Goal: Task Accomplishment & Management: Manage account settings

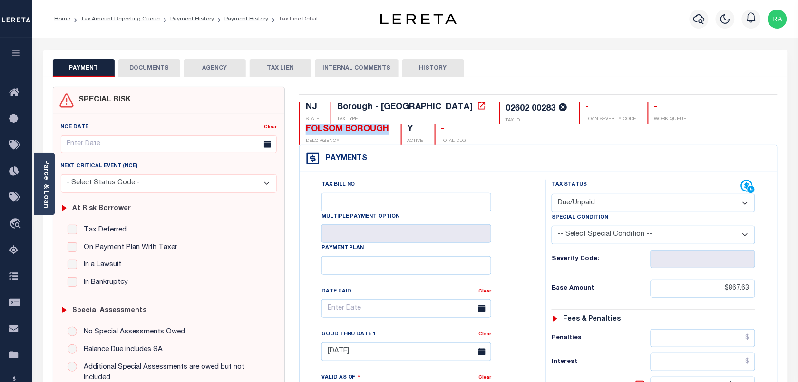
drag, startPoint x: 618, startPoint y: 108, endPoint x: 705, endPoint y: 110, distance: 86.6
click at [708, 112] on div "NJ STATE Borough - NJ TAX TYPE 02602 00283 TAX ID - LOAN SEVERITY CODE - WORK Q…" at bounding box center [538, 123] width 479 height 42
click at [47, 192] on link "Parcel & Loan" at bounding box center [45, 184] width 7 height 48
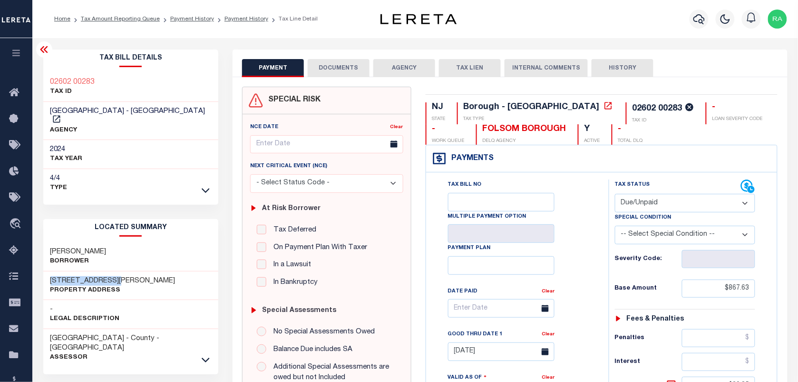
drag, startPoint x: 48, startPoint y: 272, endPoint x: 134, endPoint y: 272, distance: 86.1
click at [134, 272] on div "114 E Collings Dr Property Address" at bounding box center [131, 285] width 176 height 29
drag, startPoint x: 49, startPoint y: 269, endPoint x: 131, endPoint y: 269, distance: 82.3
click at [131, 271] on div "114 E Collings Dr Property Address" at bounding box center [131, 285] width 176 height 29
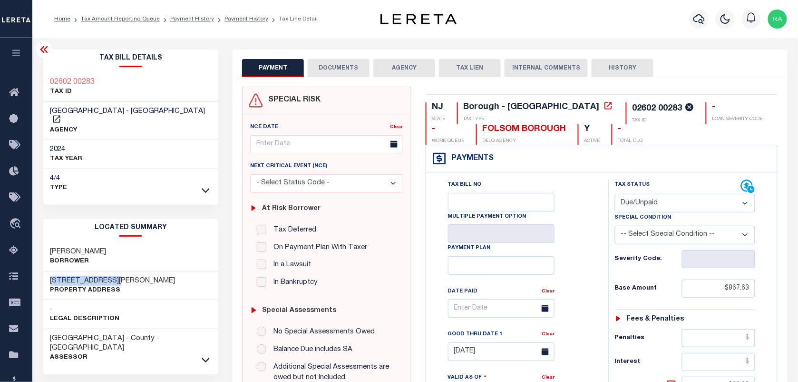
copy h3 "114 E Collings Dr"
click at [640, 201] on select "- Select Status Code - Open Due/Unpaid Paid Incomplete No Tax Due Internal Refu…" at bounding box center [685, 203] width 140 height 19
select select "PYD"
click at [615, 194] on select "- Select Status Code - Open Due/Unpaid Paid Incomplete No Tax Due Internal Refu…" at bounding box center [685, 203] width 140 height 19
type input "[DATE]"
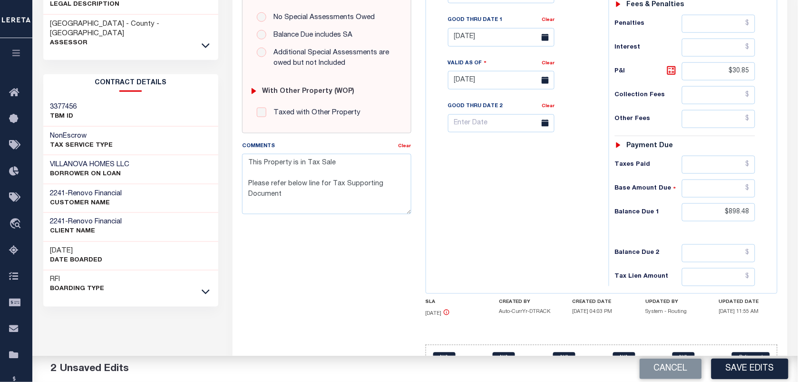
scroll to position [344, 0]
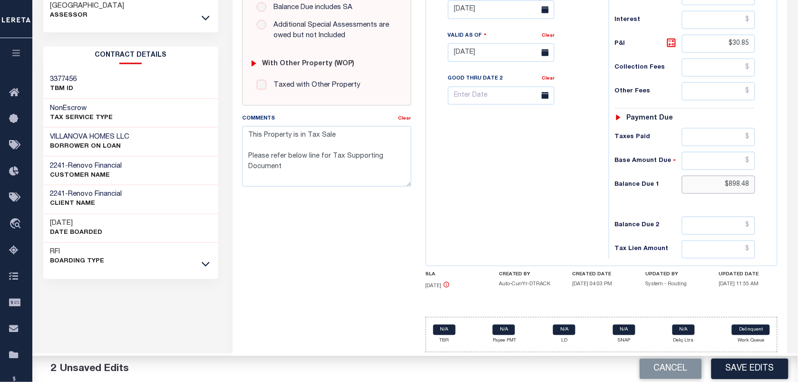
drag, startPoint x: 725, startPoint y: 180, endPoint x: 761, endPoint y: 182, distance: 35.7
click at [761, 182] on div "Tax Status Status - Select Status Code -" at bounding box center [688, 48] width 159 height 420
type input "$0.00"
click at [764, 187] on div "Tax Status Status - Select Status Code -" at bounding box center [688, 48] width 159 height 420
drag, startPoint x: 731, startPoint y: 42, endPoint x: 760, endPoint y: 46, distance: 29.3
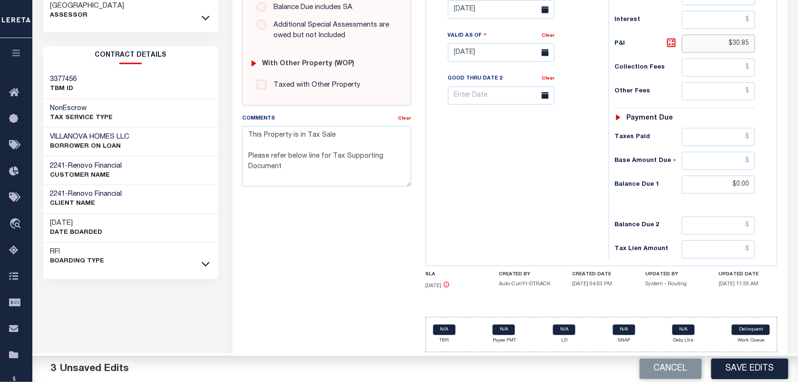
click at [760, 46] on div "Tax Status Status - Select Status Code -" at bounding box center [688, 48] width 159 height 420
type input "$0.00"
click at [760, 77] on div "Tax Status Status - Select Status Code -" at bounding box center [688, 48] width 159 height 420
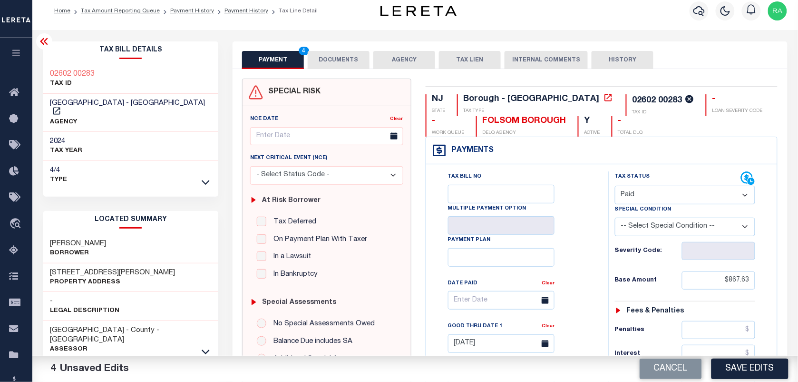
scroll to position [0, 0]
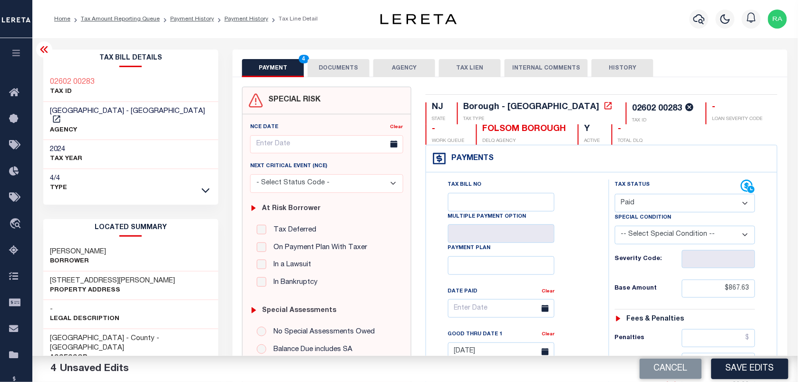
click at [326, 69] on button "DOCUMENTS" at bounding box center [339, 68] width 62 height 18
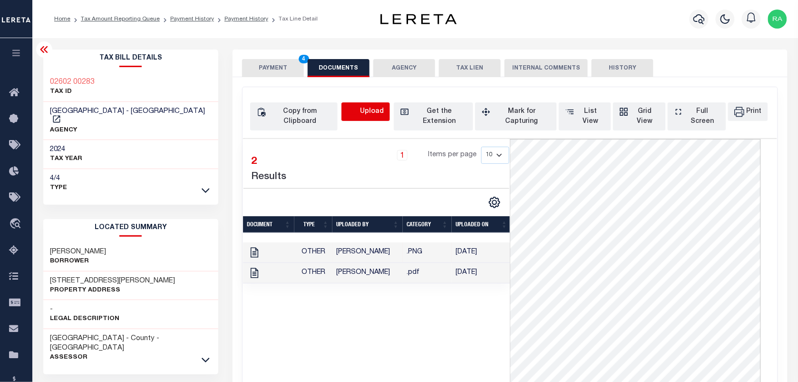
click at [358, 115] on icon "button" at bounding box center [353, 112] width 10 height 10
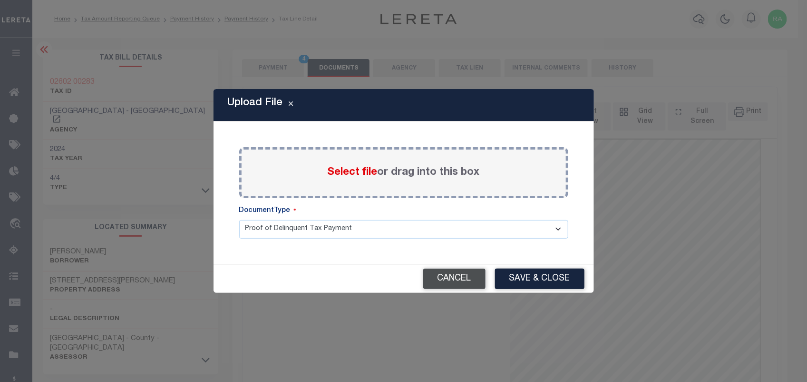
click at [453, 268] on button "Cancel" at bounding box center [454, 278] width 62 height 20
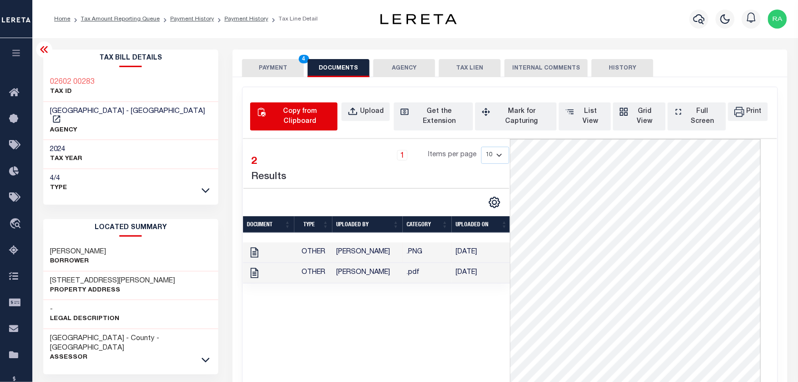
click at [278, 113] on div "Copy from Clipboard" at bounding box center [299, 117] width 63 height 20
select select "POP"
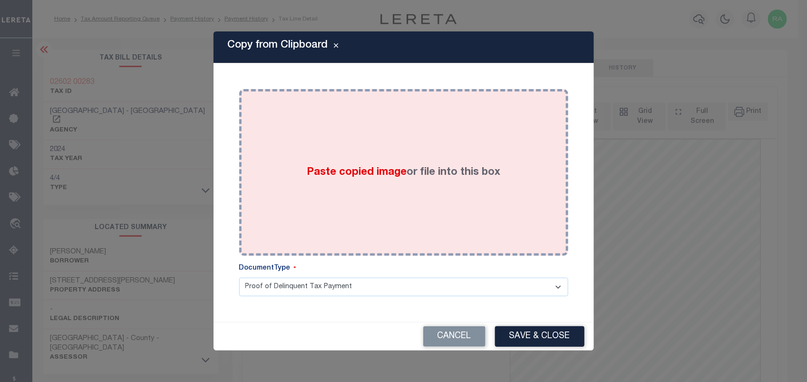
click at [410, 210] on div "Paste copied image or file into this box" at bounding box center [403, 172] width 315 height 152
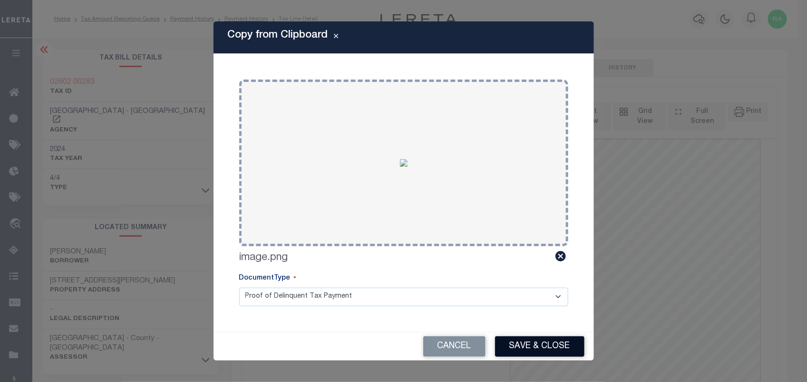
click at [529, 341] on button "Save & Close" at bounding box center [539, 346] width 89 height 20
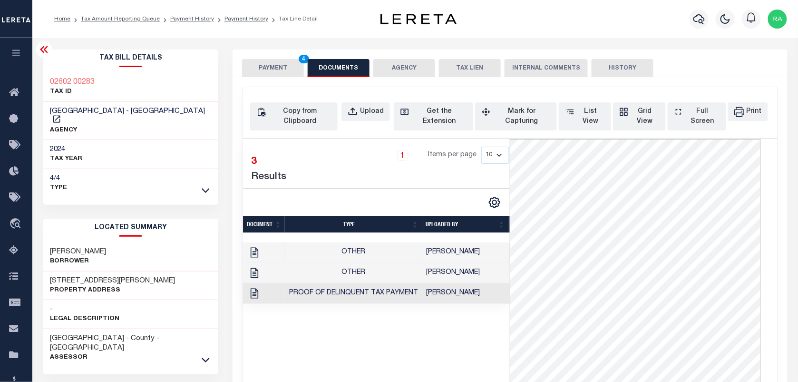
click at [279, 60] on button "PAYMENT 4" at bounding box center [273, 68] width 62 height 18
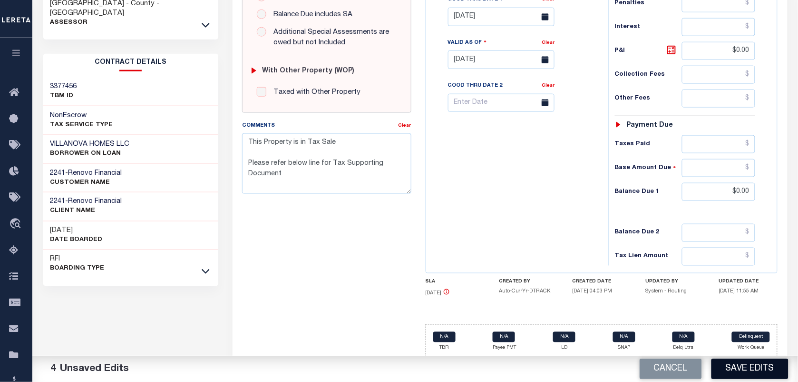
scroll to position [341, 0]
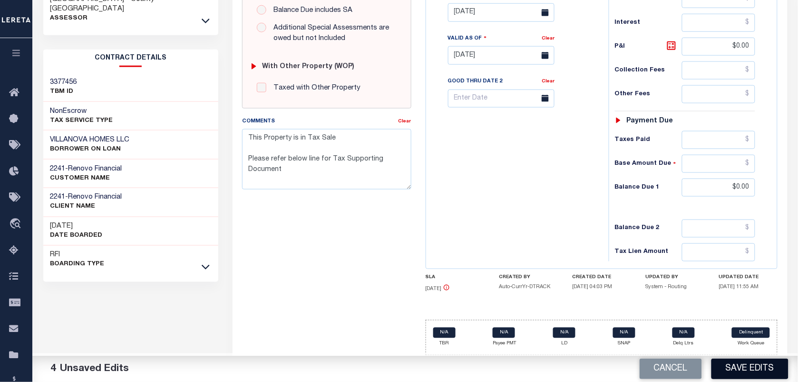
click at [756, 378] on button "Save Edits" at bounding box center [750, 368] width 77 height 20
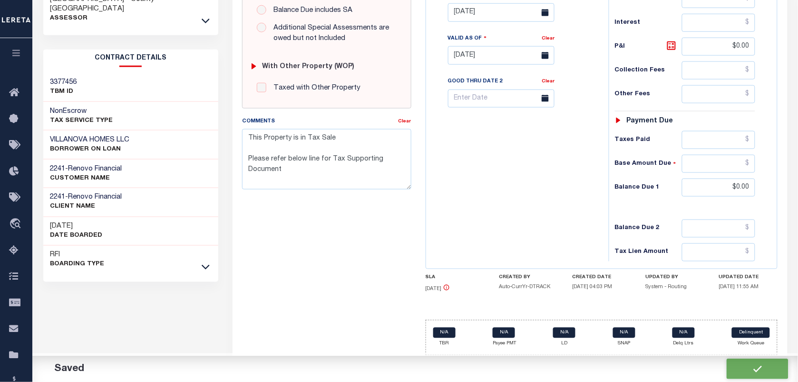
checkbox input "false"
type textarea "This Property is in Tax Sale Please refer below line for Tax Supporting Document"
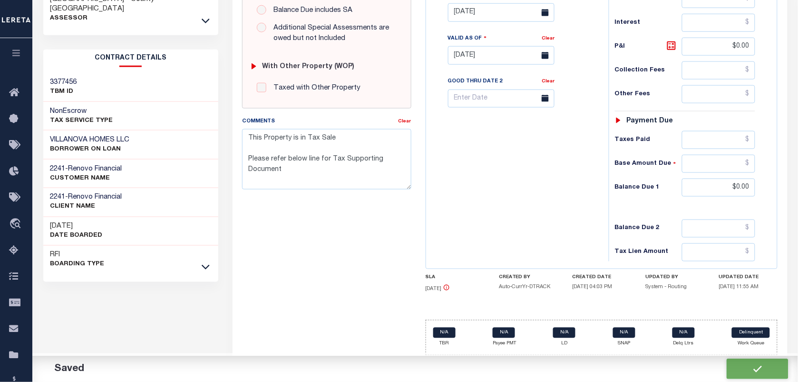
type input "$867.63"
type input "$0"
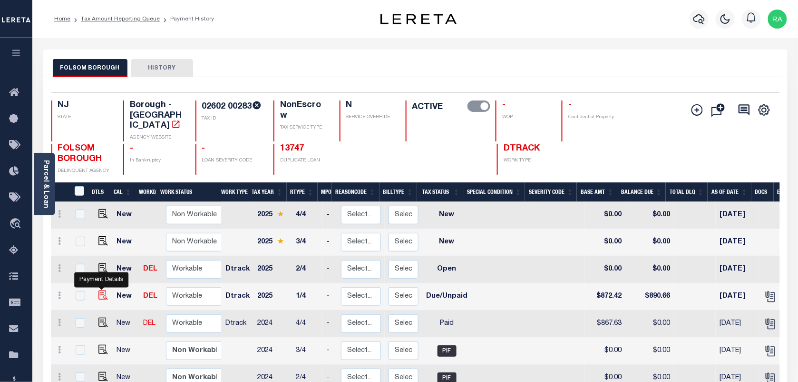
click at [101, 290] on img "" at bounding box center [103, 295] width 10 height 10
checkbox input "true"
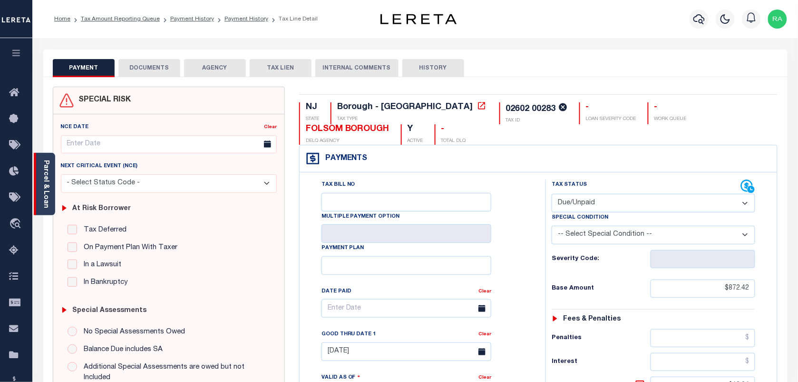
click at [44, 200] on link "Parcel & Loan" at bounding box center [45, 184] width 7 height 48
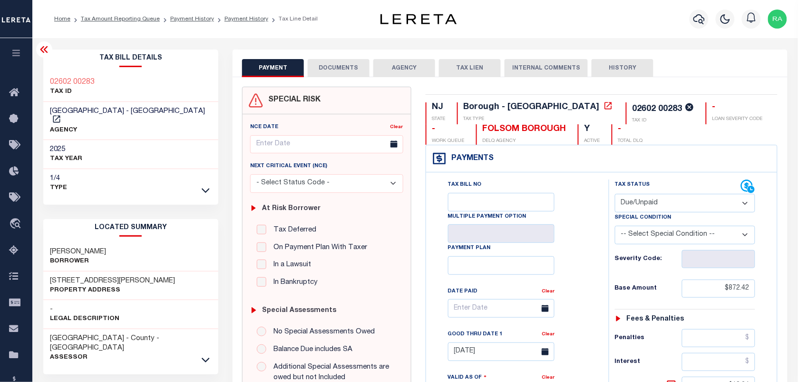
click at [690, 210] on select "- Select Status Code - Open Due/Unpaid Paid Incomplete No Tax Due Internal Refu…" at bounding box center [685, 203] width 140 height 19
select select "PYD"
click at [615, 194] on select "- Select Status Code - Open Due/Unpaid Paid Incomplete No Tax Due Internal Refu…" at bounding box center [685, 203] width 140 height 19
type input "[DATE]"
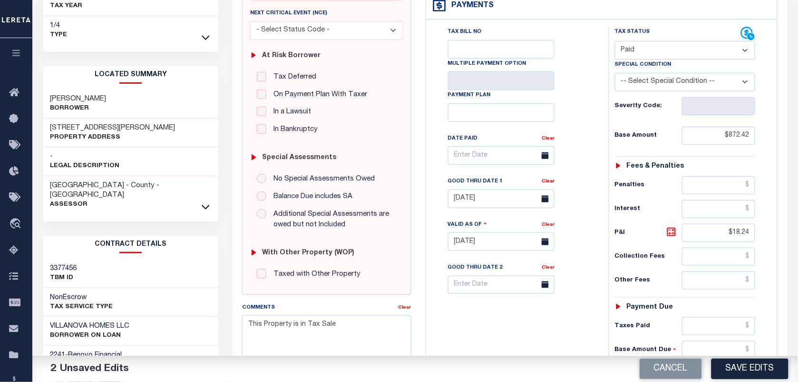
scroll to position [178, 0]
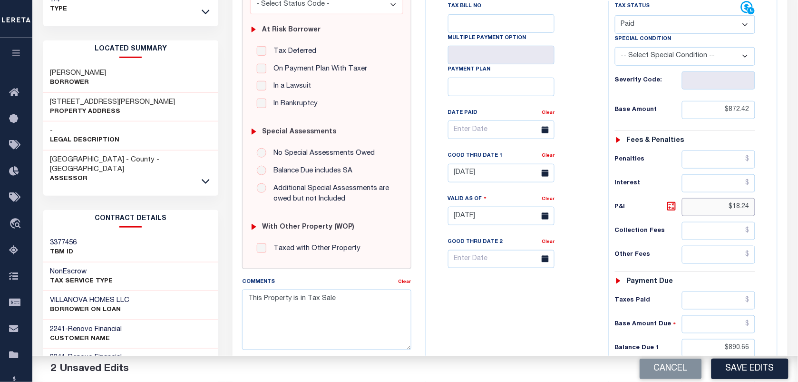
drag, startPoint x: 733, startPoint y: 205, endPoint x: 757, endPoint y: 211, distance: 24.9
click at [755, 209] on input "$18.24" at bounding box center [719, 207] width 74 height 18
click at [760, 225] on div "Tax Status Status - Select Status Code -" at bounding box center [688, 211] width 159 height 420
type input "$000,000.00"
drag, startPoint x: 730, startPoint y: 350, endPoint x: 752, endPoint y: 346, distance: 21.7
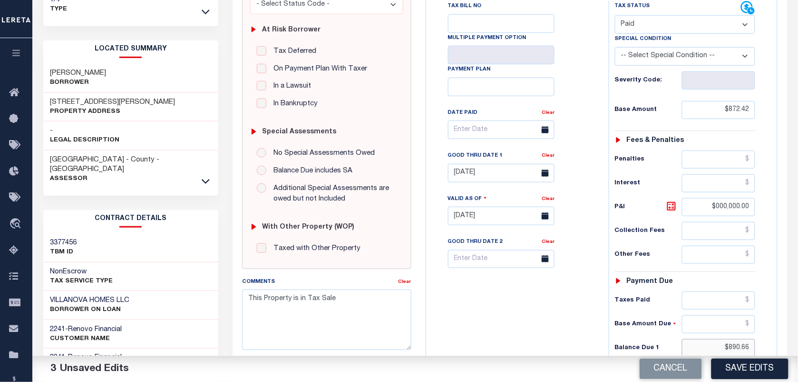
click at [752, 346] on input "$890.66" at bounding box center [719, 348] width 74 height 18
type input "$0.00"
click at [759, 333] on div "Tax Status Status - Select Status Code -" at bounding box center [688, 211] width 159 height 420
drag, startPoint x: 716, startPoint y: 206, endPoint x: 768, endPoint y: 212, distance: 52.7
click at [768, 212] on div "Tax Status Status" at bounding box center [688, 211] width 173 height 420
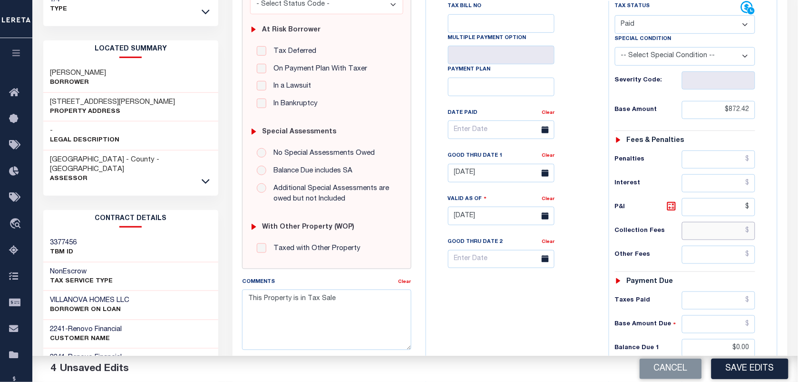
type input "$.00"
click at [755, 230] on input "text" at bounding box center [719, 231] width 74 height 18
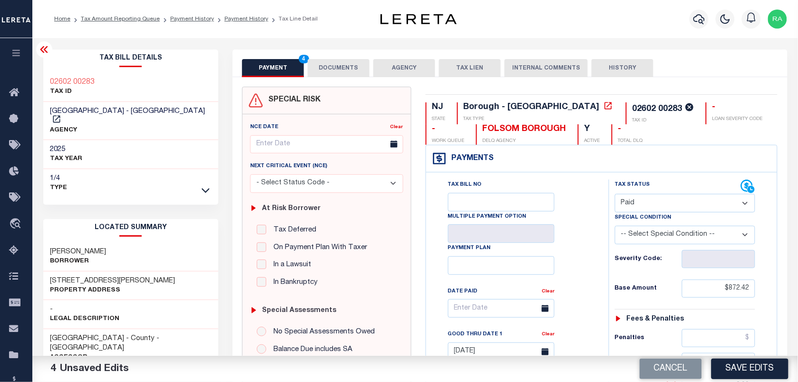
click at [343, 63] on button "DOCUMENTS" at bounding box center [339, 68] width 62 height 18
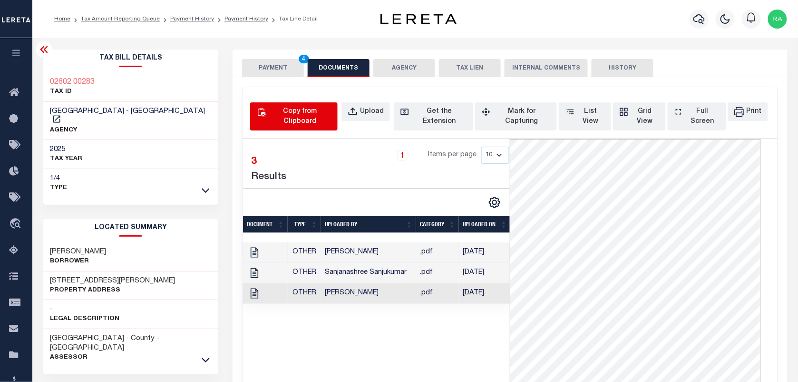
click at [322, 108] on div "Copy from Clipboard" at bounding box center [299, 117] width 63 height 20
select select "POP"
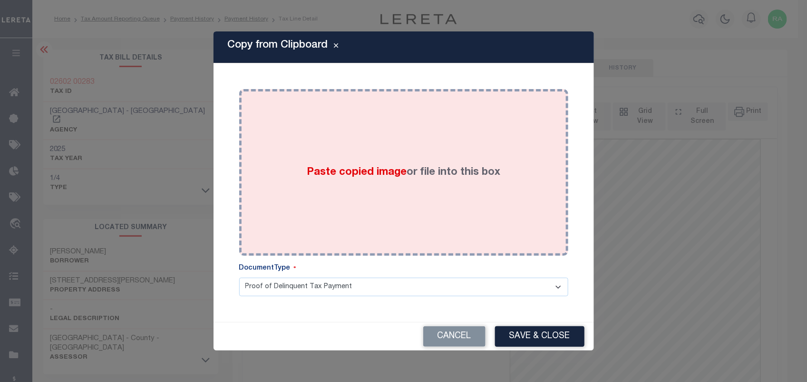
click at [463, 227] on div "Paste copied image or file into this box" at bounding box center [403, 172] width 315 height 152
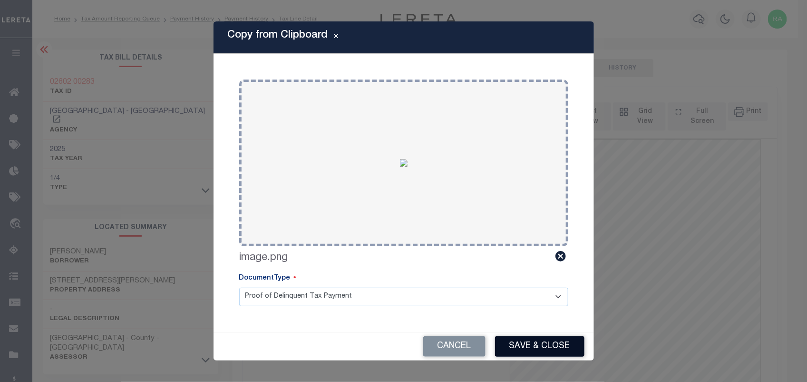
click at [522, 338] on button "Save & Close" at bounding box center [539, 346] width 89 height 20
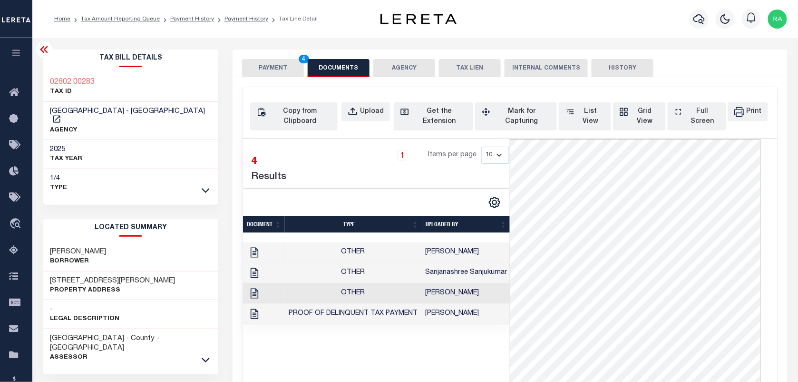
click at [272, 72] on button "PAYMENT 4" at bounding box center [273, 68] width 62 height 18
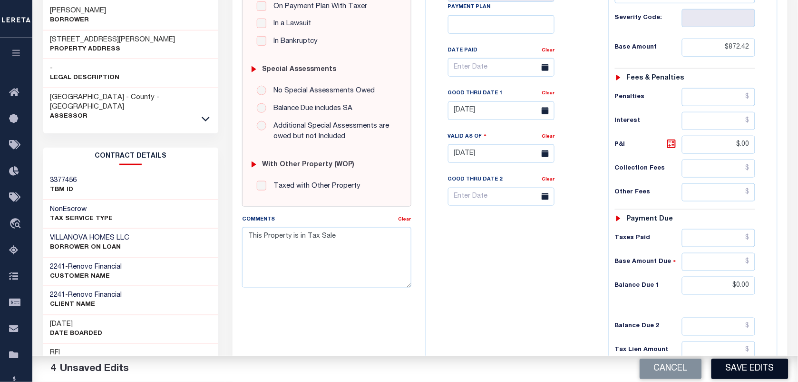
scroll to position [341, 0]
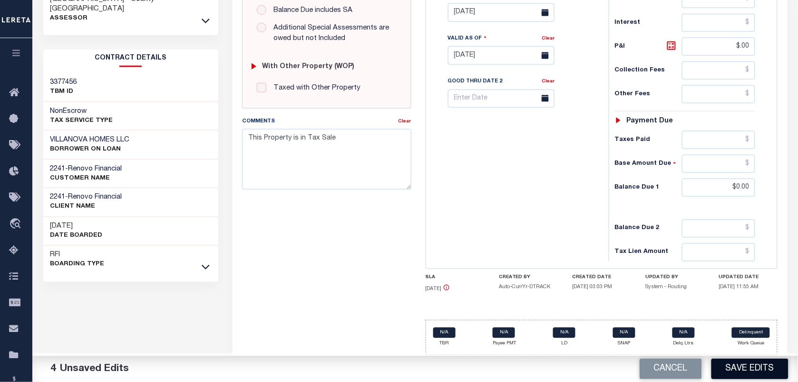
click at [735, 372] on button "Save Edits" at bounding box center [750, 368] width 77 height 20
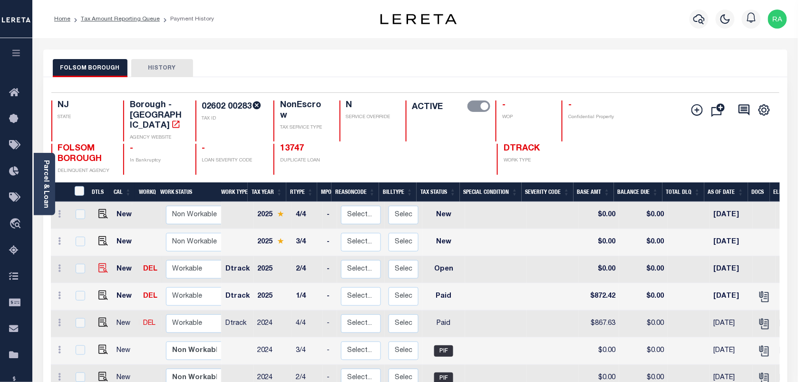
click at [105, 263] on img "" at bounding box center [103, 268] width 10 height 10
checkbox input "true"
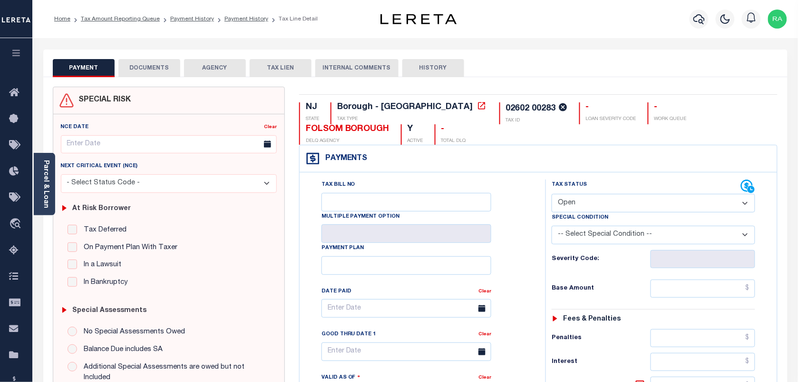
click at [588, 196] on select "- Select Status Code - Open Due/Unpaid Paid Incomplete No Tax Due Internal Refu…" at bounding box center [654, 203] width 204 height 19
select select "DUE"
click at [552, 194] on select "- Select Status Code - Open Due/Unpaid Paid Incomplete No Tax Due Internal Refu…" at bounding box center [654, 203] width 204 height 19
type input "[DATE]"
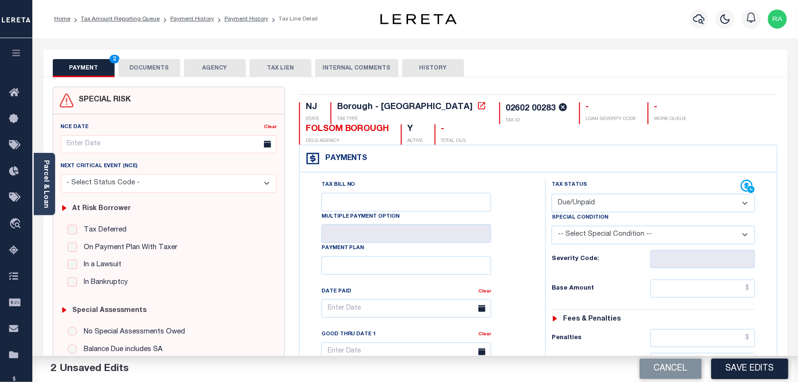
click at [719, 298] on div "Tax Status Status - Select Status Code -" at bounding box center [657, 389] width 222 height 420
click at [716, 290] on input "text" at bounding box center [703, 288] width 105 height 18
type input "$"
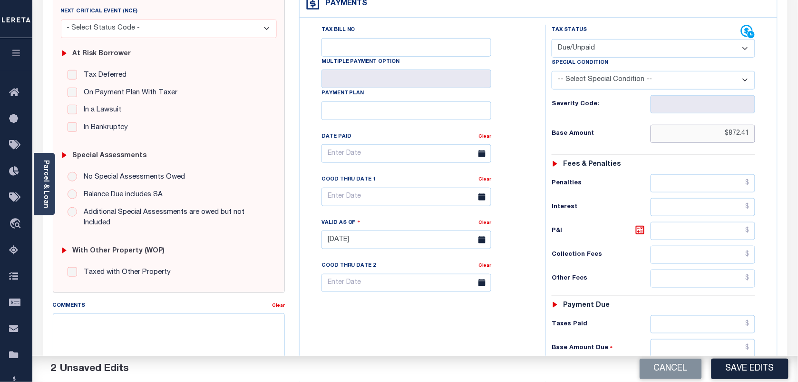
scroll to position [178, 0]
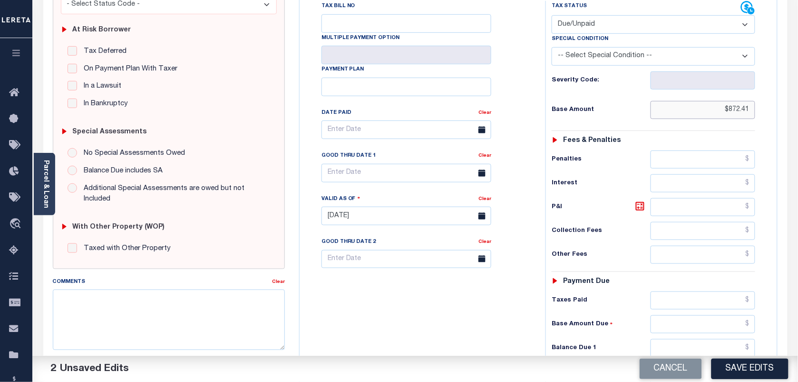
type input "$872.41"
click at [689, 308] on input "text" at bounding box center [703, 300] width 105 height 18
paste input "856.86"
type input "$856.80"
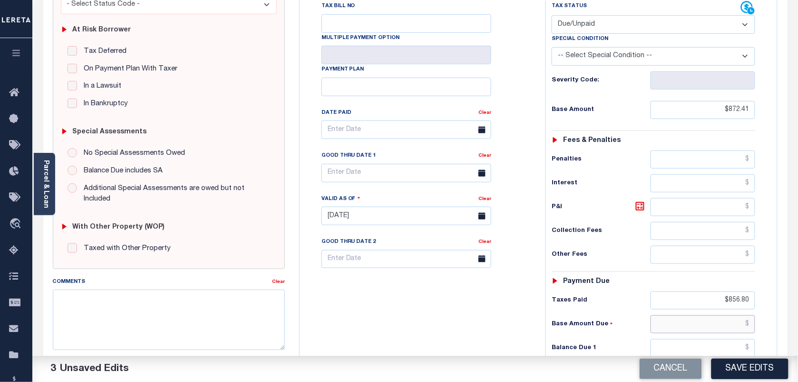
click at [706, 323] on input "text" at bounding box center [703, 324] width 105 height 18
type input "$15.55"
click at [776, 319] on div "Tax Bill No Multiple Payment Option Payment Plan" at bounding box center [539, 211] width 478 height 434
click at [729, 343] on input "text" at bounding box center [703, 348] width 105 height 18
type input "$16.20"
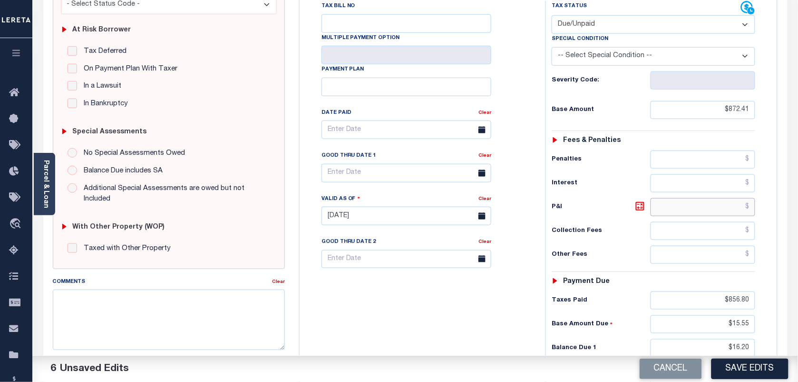
click at [707, 205] on input "text" at bounding box center [703, 207] width 105 height 18
paste input "0.65"
type input "$0.65"
click at [596, 64] on select "-- Select Special Condition -- 3RD PARTY TAX LIEN AGENCY TAX LIEN (A.K.A Inside…" at bounding box center [654, 56] width 204 height 19
select select "15"
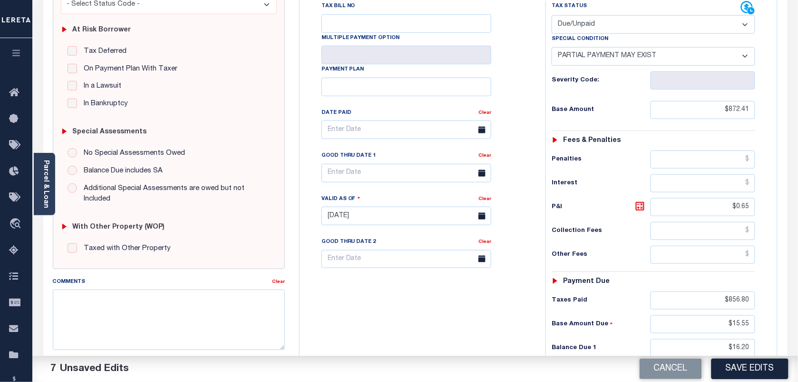
click at [552, 47] on select "-- Select Special Condition -- 3RD PARTY TAX LIEN AGENCY TAX LIEN (A.K.A Inside…" at bounding box center [654, 56] width 204 height 19
click at [357, 176] on input "text" at bounding box center [407, 173] width 170 height 19
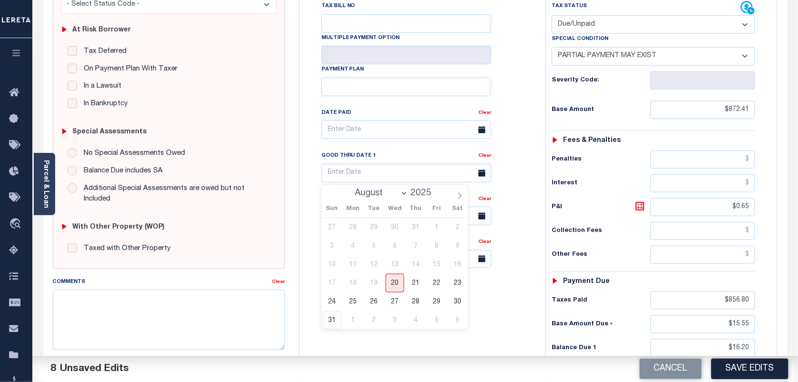
click at [333, 321] on span "31" at bounding box center [332, 320] width 19 height 19
type input "08/31/2025"
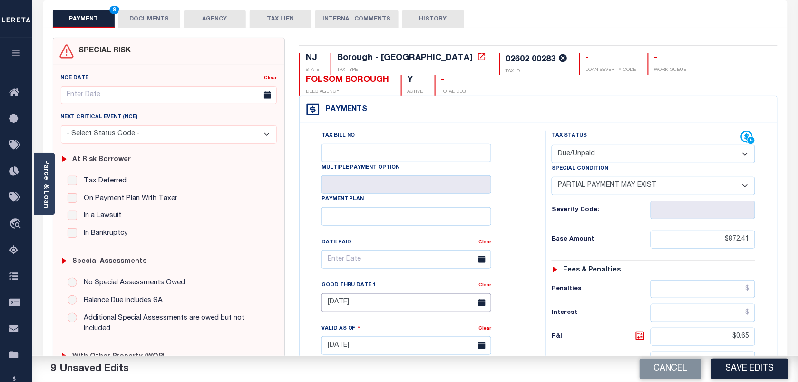
scroll to position [0, 0]
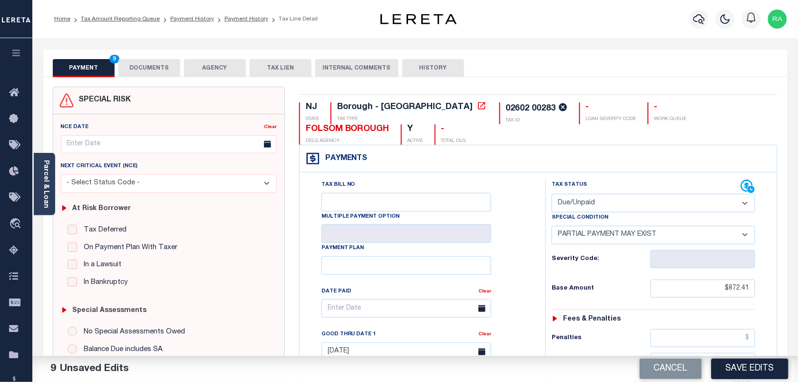
click at [157, 71] on button "DOCUMENTS" at bounding box center [149, 68] width 62 height 18
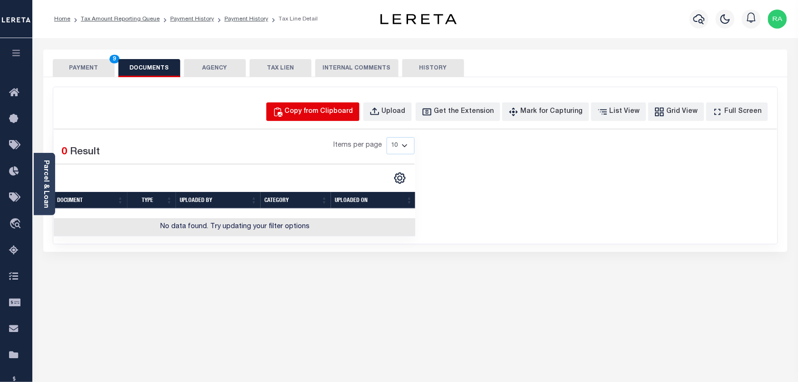
click at [312, 112] on div "Copy from Clipboard" at bounding box center [319, 112] width 69 height 10
select select "POP"
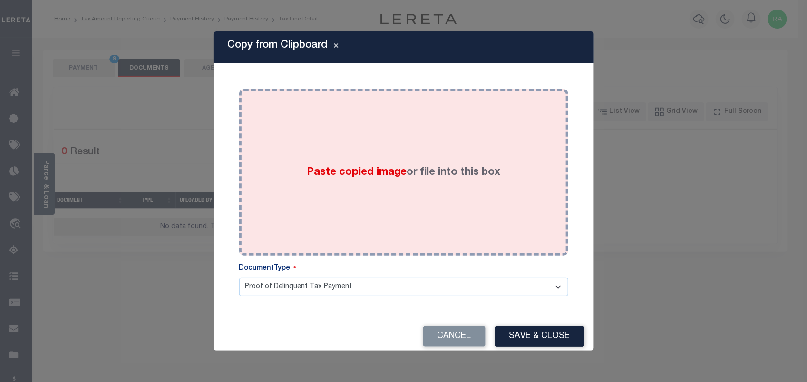
click at [292, 182] on div "Paste copied image or file into this box" at bounding box center [403, 172] width 315 height 152
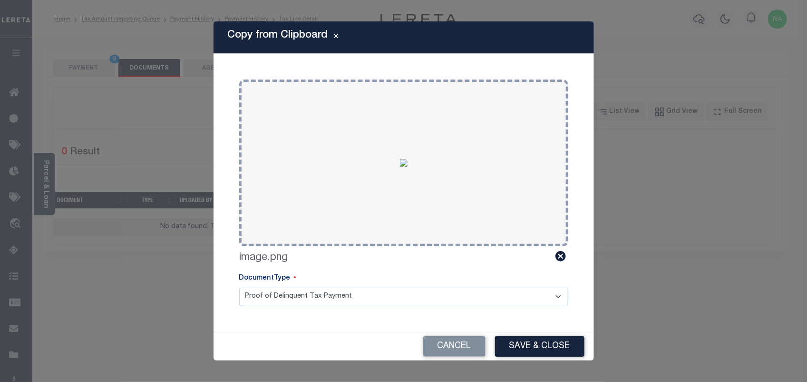
click at [539, 338] on button "Save & Close" at bounding box center [539, 346] width 89 height 20
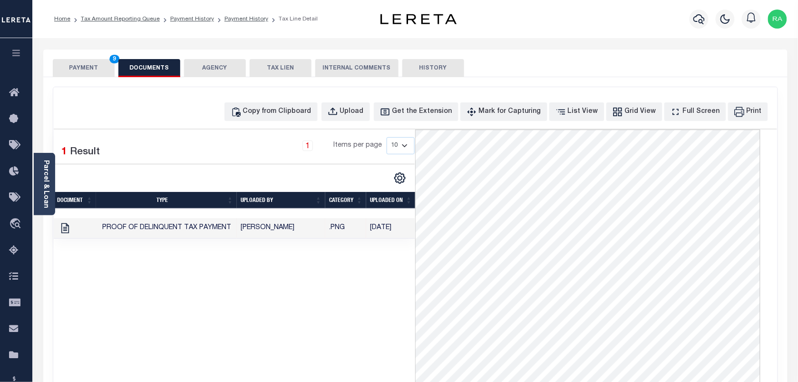
click at [103, 64] on button "PAYMENT 9" at bounding box center [84, 68] width 62 height 18
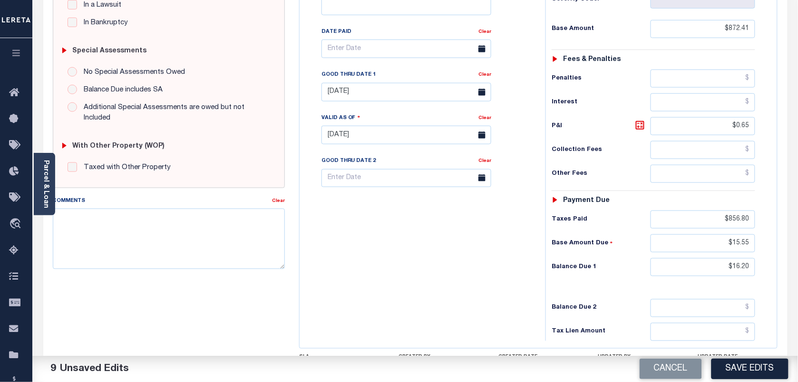
scroll to position [162, 0]
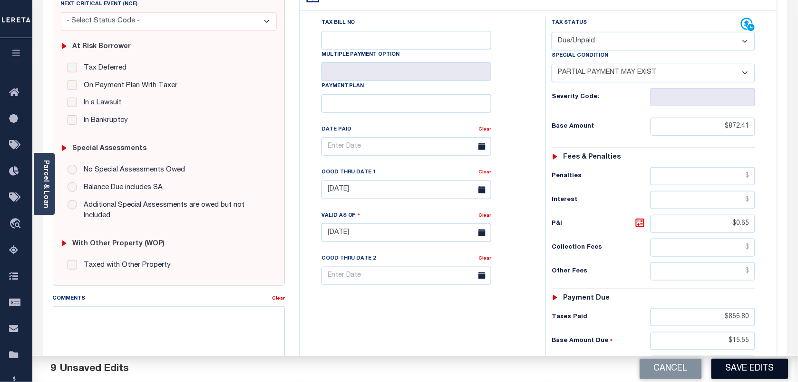
click at [753, 373] on button "Save Edits" at bounding box center [750, 368] width 77 height 20
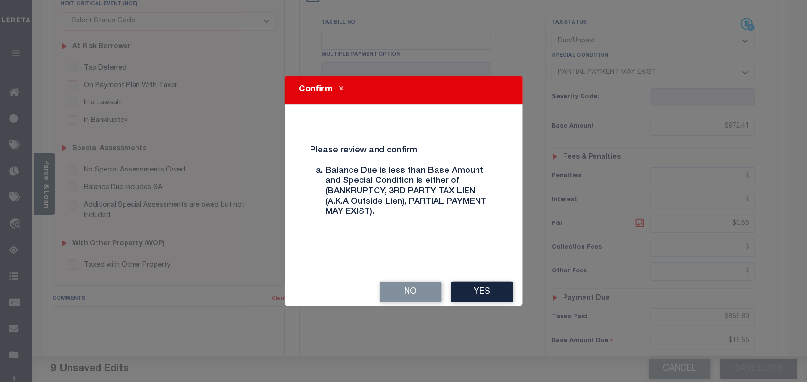
click at [496, 279] on div "No Yes" at bounding box center [404, 292] width 238 height 28
click at [494, 289] on button "Yes" at bounding box center [482, 292] width 62 height 20
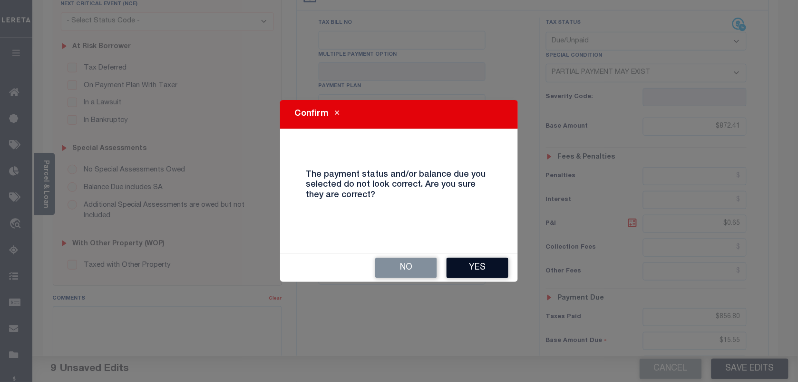
click at [481, 265] on button "Yes" at bounding box center [478, 267] width 62 height 20
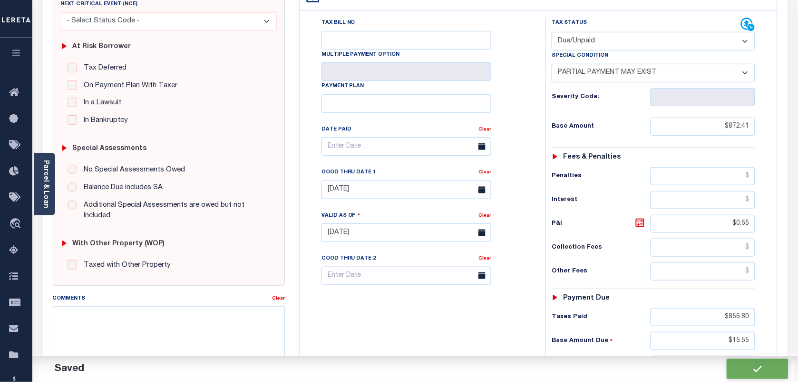
checkbox input "false"
type input "$872.41"
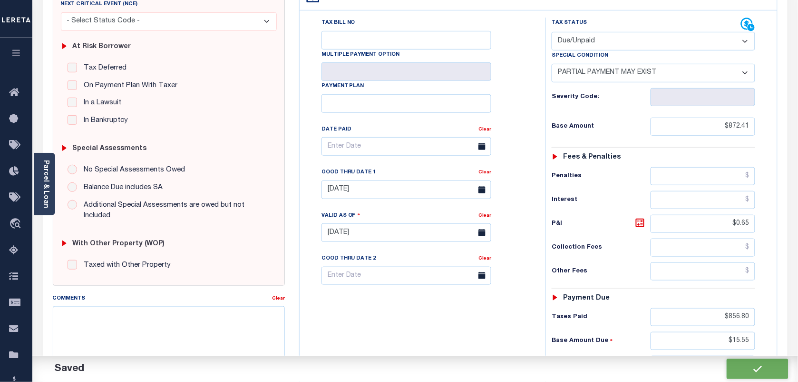
type input "$0.65"
type input "$856.8"
type input "$15.55"
type input "$16.2"
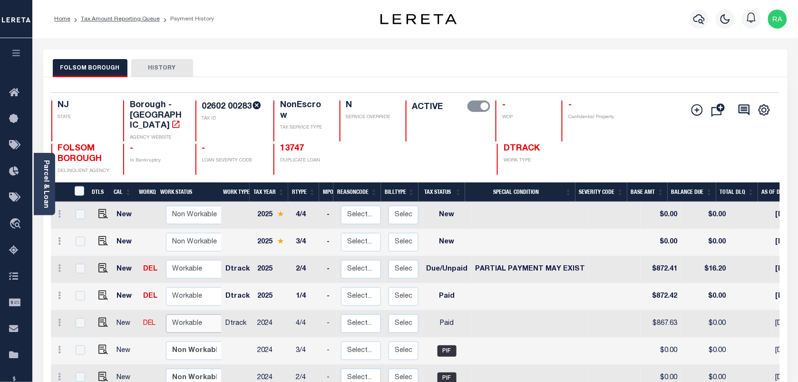
click at [196, 314] on select "Non Workable Workable" at bounding box center [194, 323] width 57 height 19
checkbox input "true"
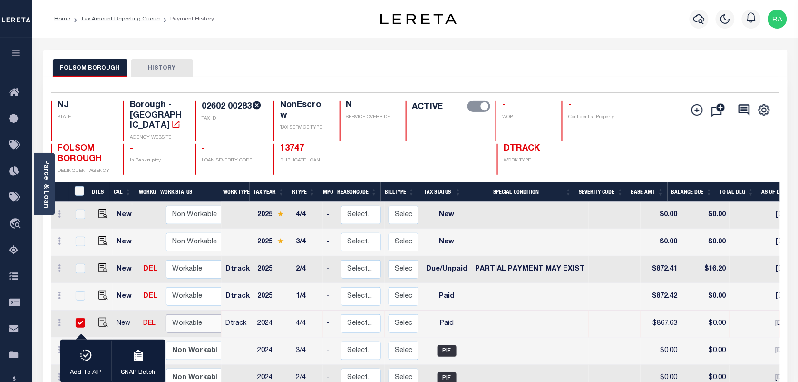
select select "true"
click at [166, 314] on select "Non Workable Workable" at bounding box center [194, 323] width 57 height 19
checkbox input "false"
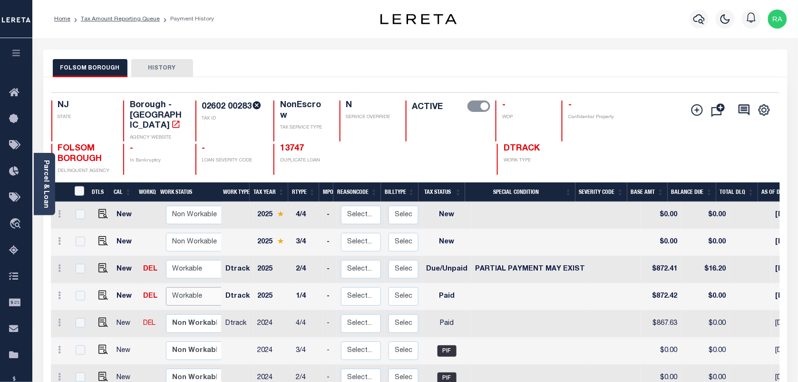
click at [187, 287] on select "Non Workable Workable" at bounding box center [194, 296] width 57 height 19
checkbox input "true"
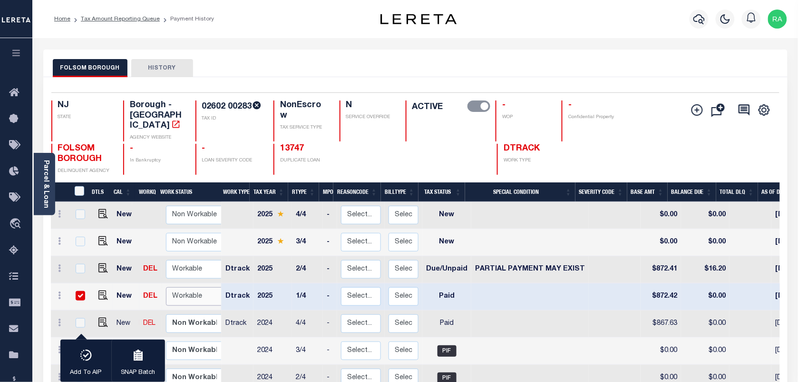
select select "true"
click at [166, 287] on select "Non Workable Workable" at bounding box center [194, 296] width 57 height 19
checkbox input "false"
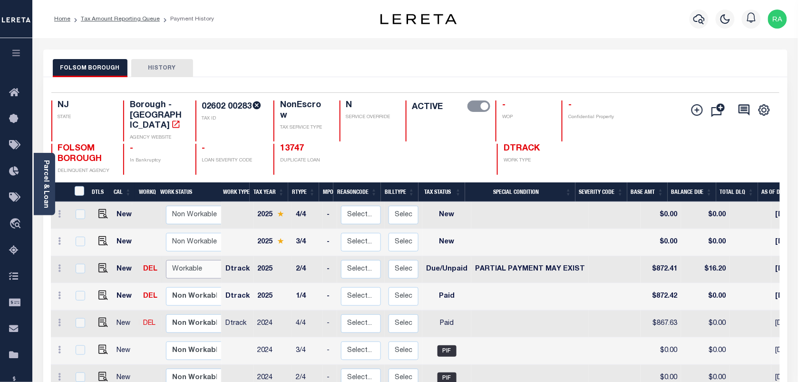
click at [188, 260] on select "Non Workable Workable" at bounding box center [194, 269] width 57 height 19
checkbox input "true"
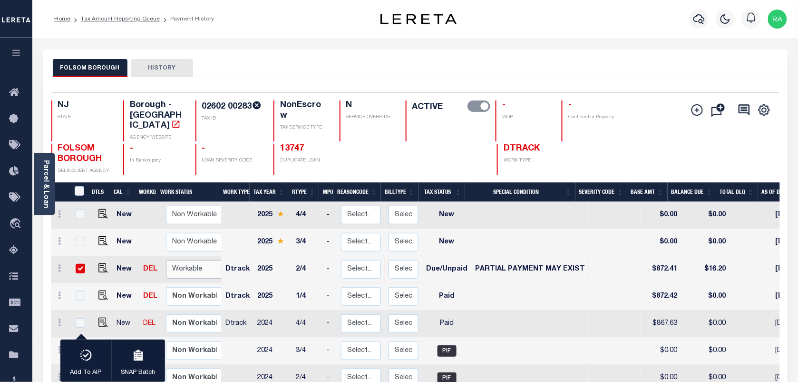
select select "true"
click at [166, 260] on select "Non Workable Workable" at bounding box center [194, 269] width 57 height 19
checkbox input "false"
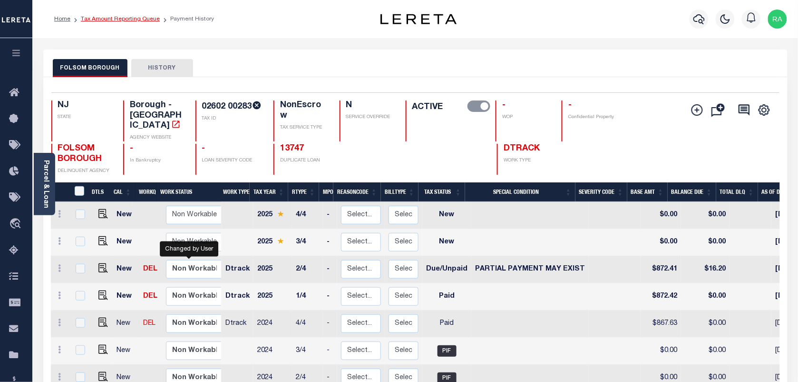
click at [141, 20] on link "Tax Amount Reporting Queue" at bounding box center [120, 19] width 79 height 6
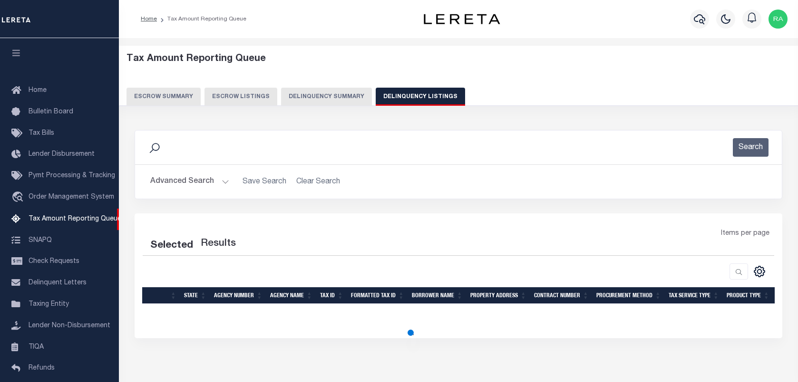
select select
select select "100"
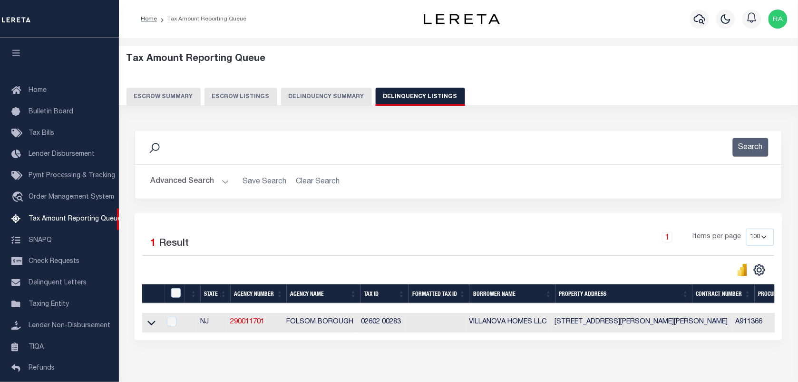
scroll to position [72, 0]
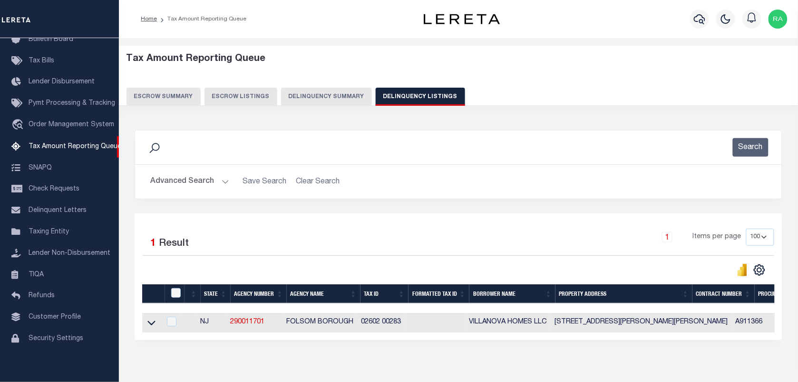
click at [226, 180] on button "Advanced Search" at bounding box center [189, 181] width 79 height 19
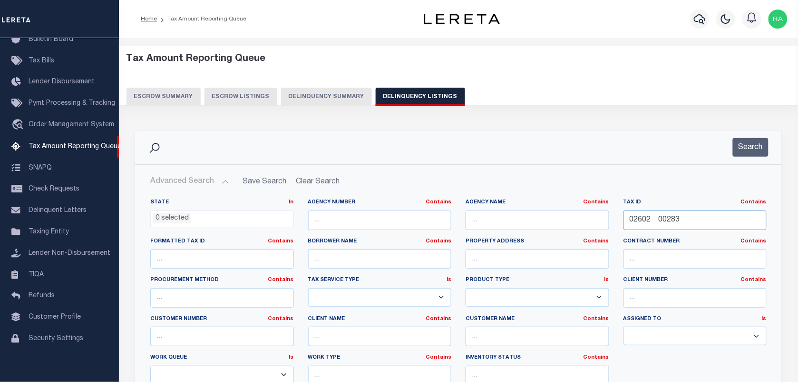
click at [660, 220] on input "02602 00283" at bounding box center [696, 220] width 144 height 20
paste input "[PHONE_NUMBER]"
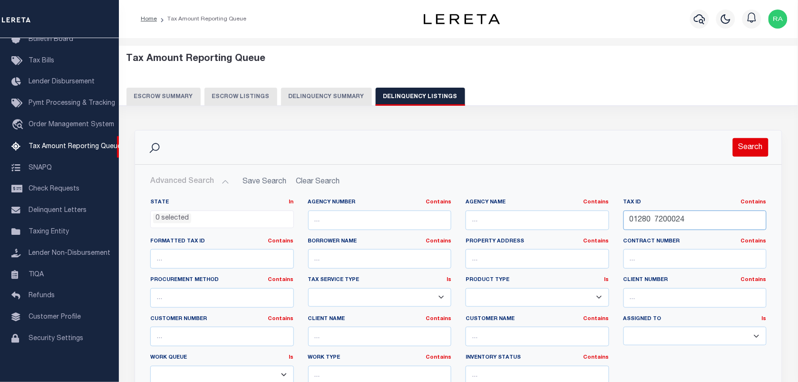
type input "01280 7200024"
click at [744, 151] on button "Search" at bounding box center [751, 147] width 36 height 19
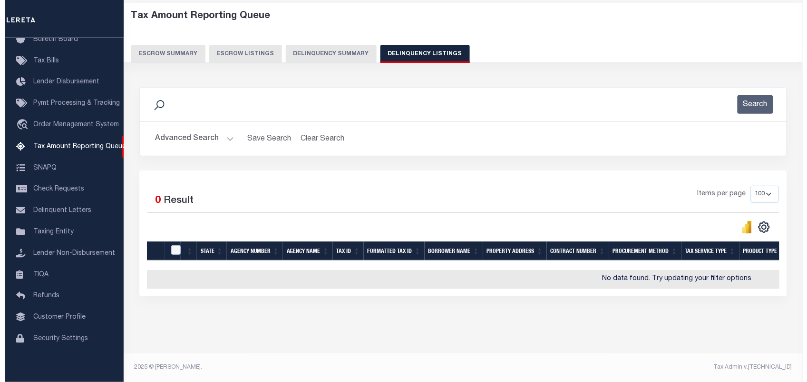
scroll to position [0, 0]
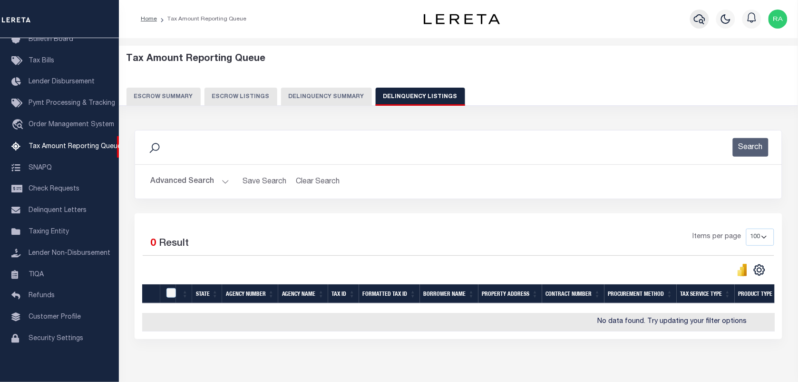
click at [695, 18] on icon "button" at bounding box center [699, 18] width 11 height 11
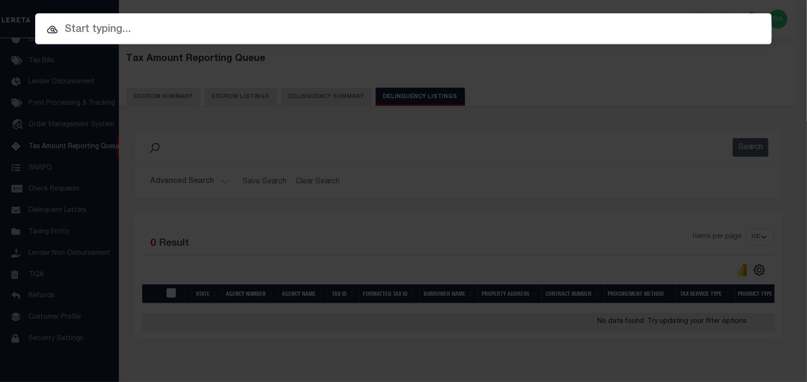
paste input "11765"
type input "11765"
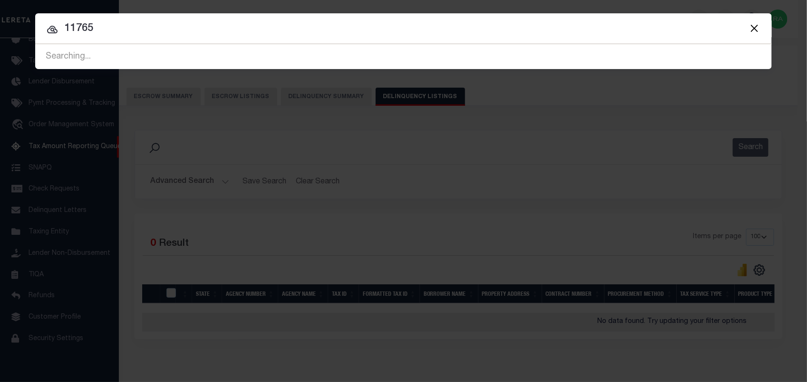
click at [54, 29] on icon at bounding box center [52, 30] width 10 height 8
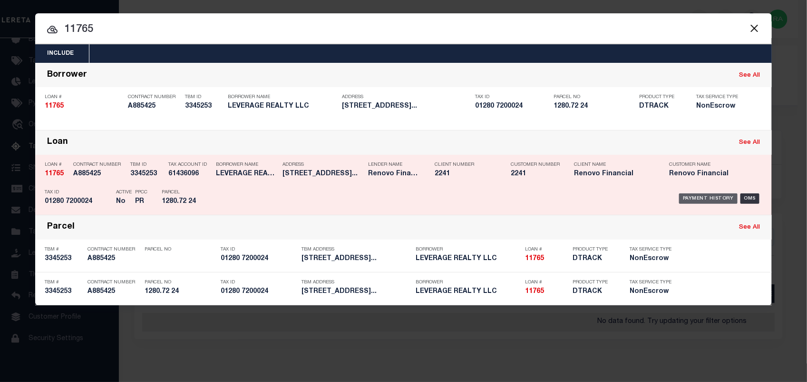
click at [700, 196] on div "Payment History" at bounding box center [708, 198] width 59 height 10
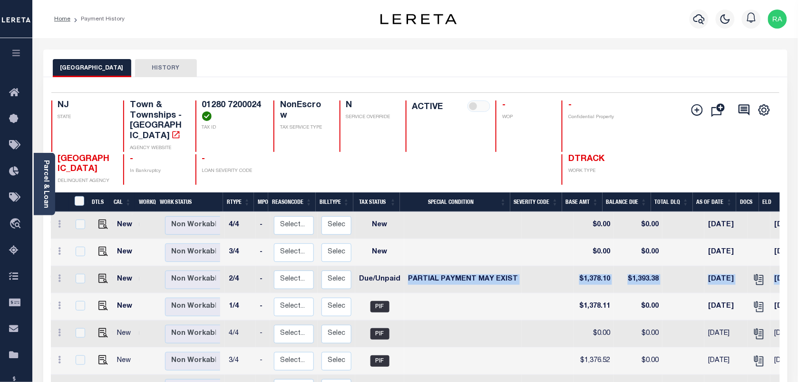
scroll to position [0, 253]
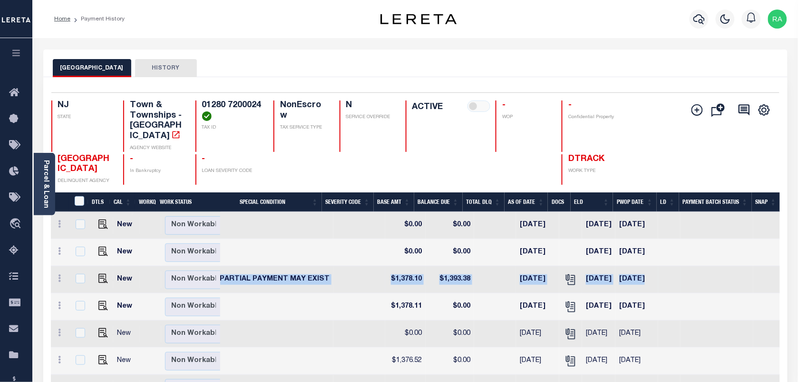
drag, startPoint x: 465, startPoint y: 267, endPoint x: 658, endPoint y: 274, distance: 193.3
click at [658, 274] on tr "New Non Workable Workable 2025 2/4 - Select... Payment Reversal Taxable Value C…" at bounding box center [290, 279] width 985 height 27
click at [666, 275] on td at bounding box center [669, 279] width 22 height 27
checkbox input "true"
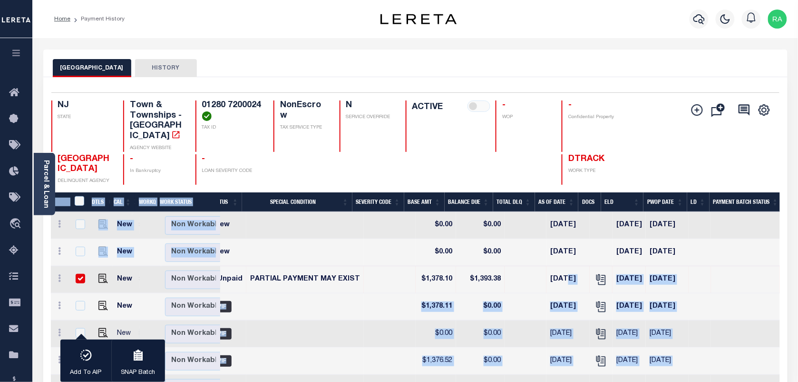
scroll to position [0, 151]
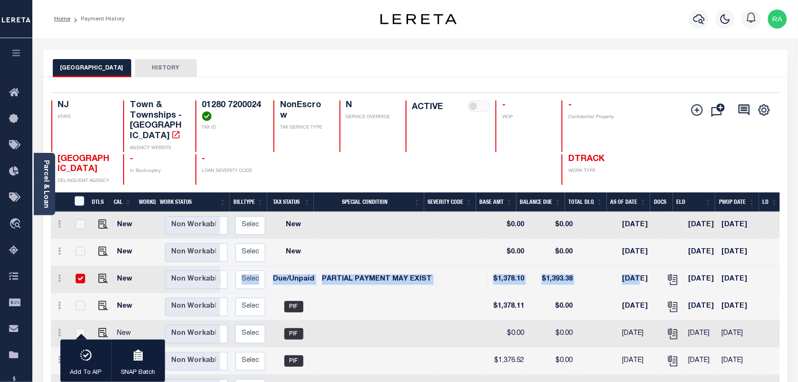
drag, startPoint x: 520, startPoint y: 263, endPoint x: 39, endPoint y: 265, distance: 480.0
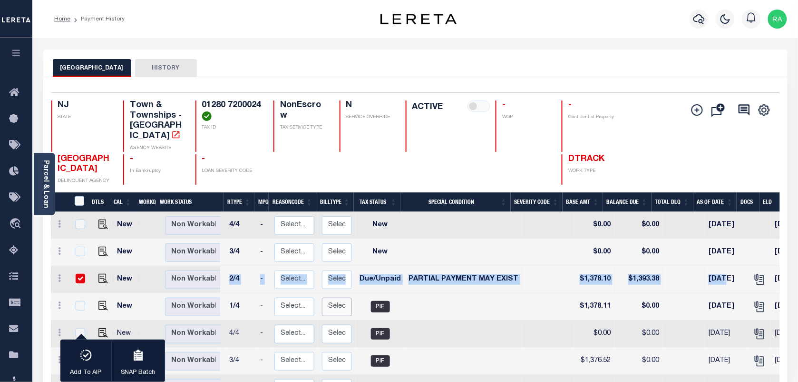
click at [329, 300] on select "Select... Regular Delinquent Supplemental Corrected/Adjusted Bill - Re-Report C…" at bounding box center [337, 306] width 30 height 19
checkbox input "true"
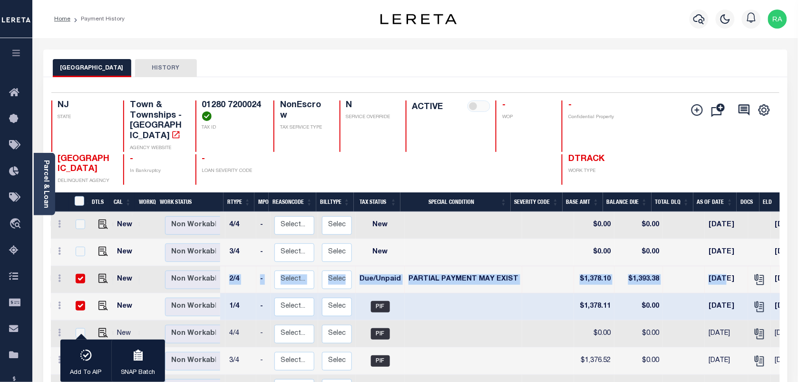
click at [78, 274] on input "checkbox" at bounding box center [81, 279] width 10 height 10
checkbox input "false"
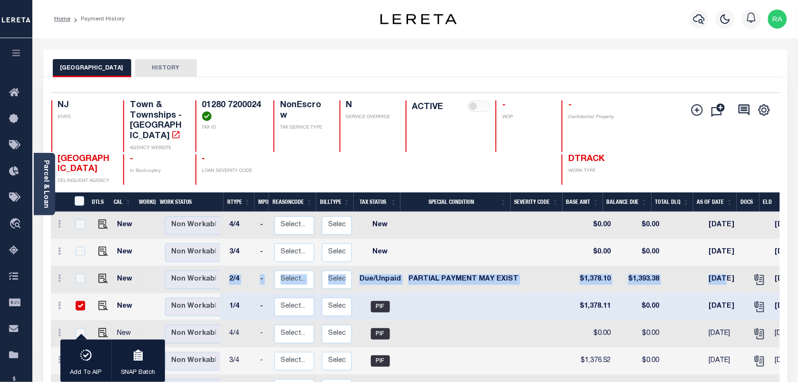
click at [82, 301] on input "checkbox" at bounding box center [81, 306] width 10 height 10
checkbox input "false"
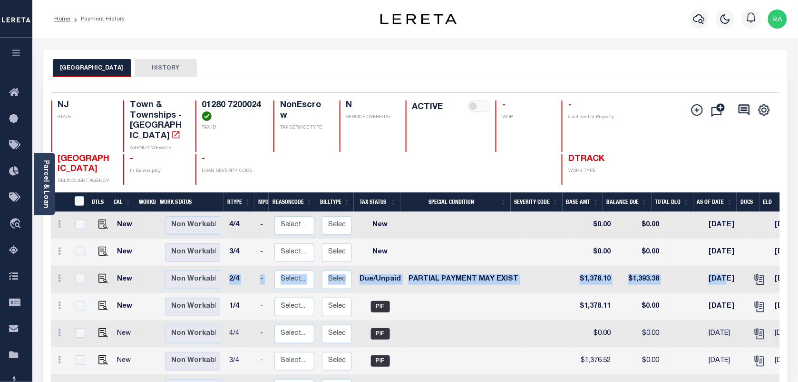
drag, startPoint x: 489, startPoint y: 320, endPoint x: 286, endPoint y: 23, distance: 359.8
click at [490, 321] on td at bounding box center [464, 333] width 118 height 27
checkbox input "true"
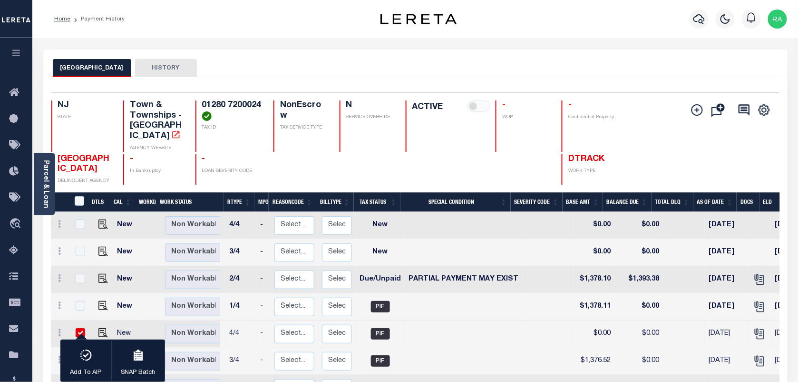
click at [79, 328] on div at bounding box center [80, 333] width 13 height 10
checkbox input "false"
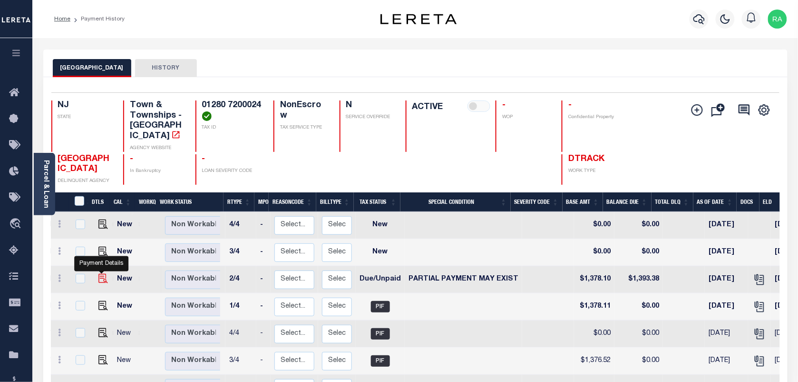
click at [105, 274] on img "" at bounding box center [103, 279] width 10 height 10
checkbox input "true"
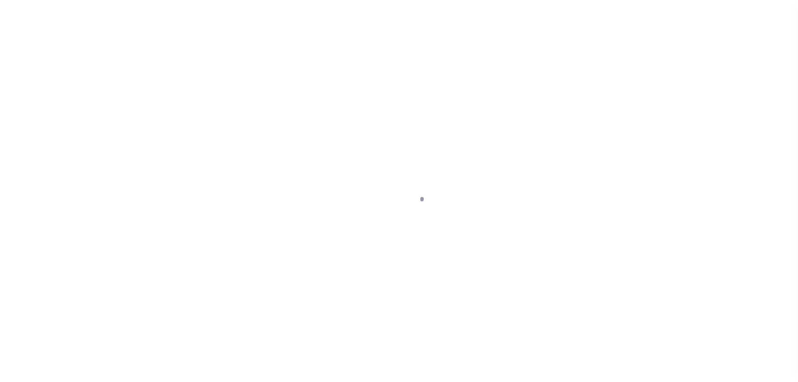
select select "DUE"
select select "15"
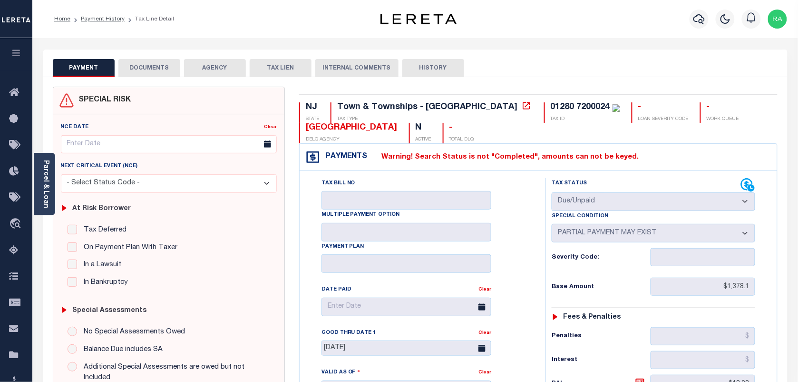
click at [151, 68] on button "DOCUMENTS" at bounding box center [149, 68] width 62 height 18
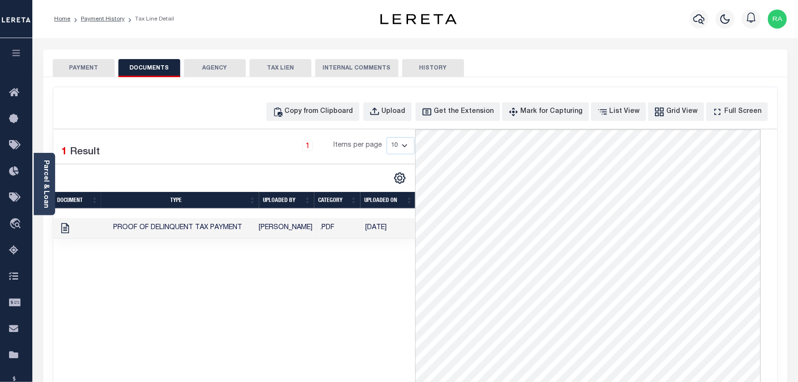
scroll to position [0, 0]
click at [74, 69] on button "PAYMENT" at bounding box center [84, 68] width 62 height 18
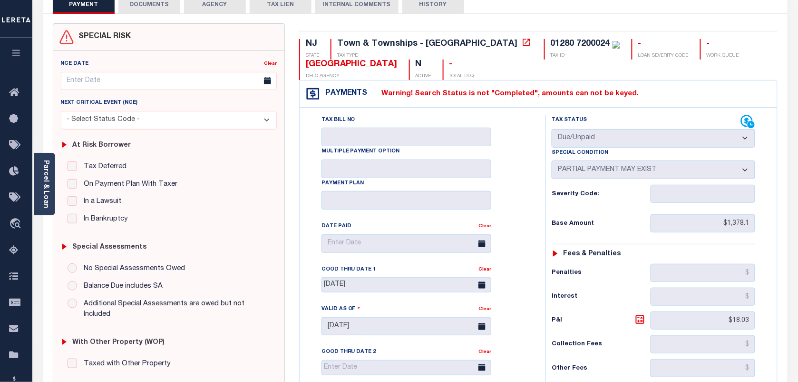
scroll to position [0, 0]
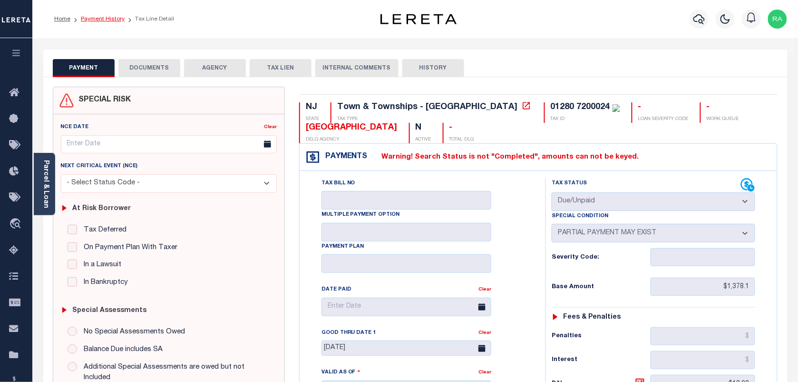
click at [98, 20] on link "Payment History" at bounding box center [103, 19] width 44 height 6
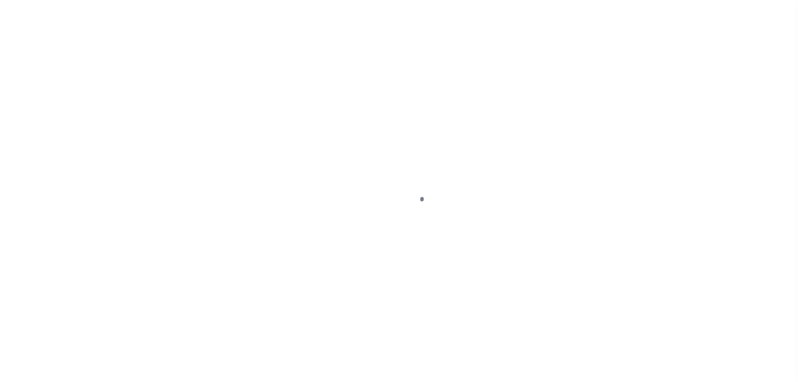
select select "DUE"
select select "15"
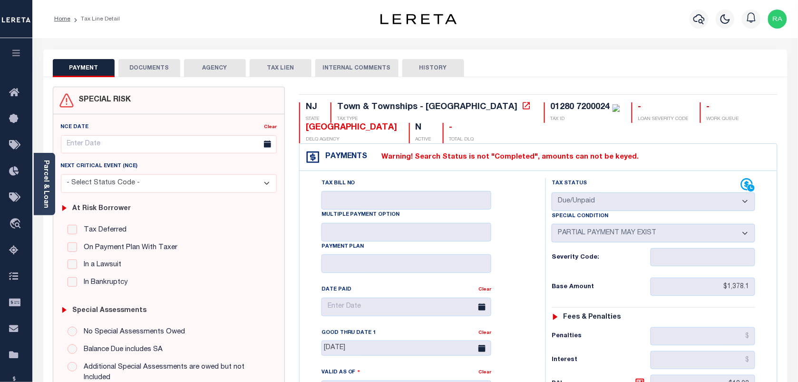
click at [60, 15] on li "Home" at bounding box center [62, 19] width 16 height 9
click at [59, 20] on link "Home" at bounding box center [62, 19] width 16 height 6
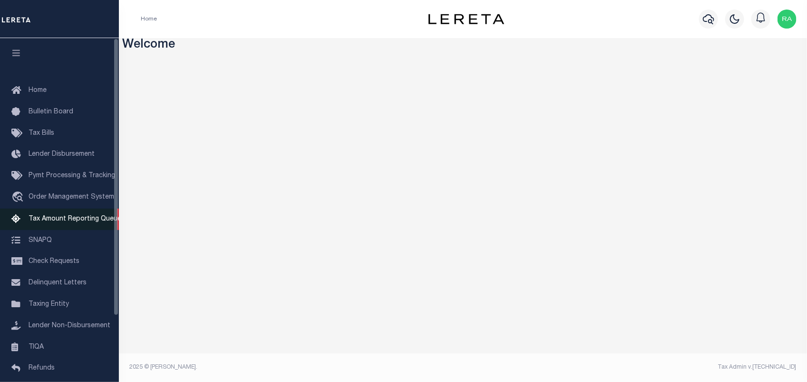
click at [55, 218] on span "Tax Amount Reporting Queue" at bounding box center [75, 219] width 93 height 7
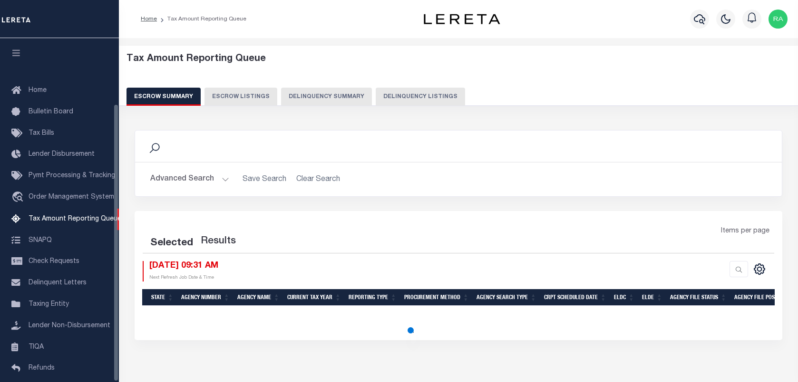
click at [431, 96] on button "Delinquency Listings" at bounding box center [420, 97] width 89 height 18
select select "100"
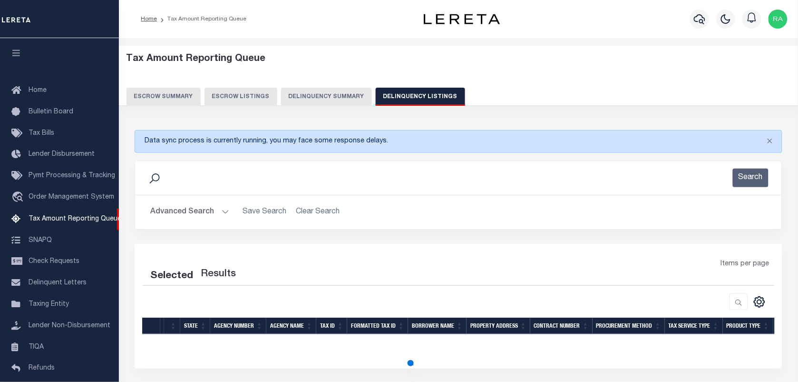
select select "100"
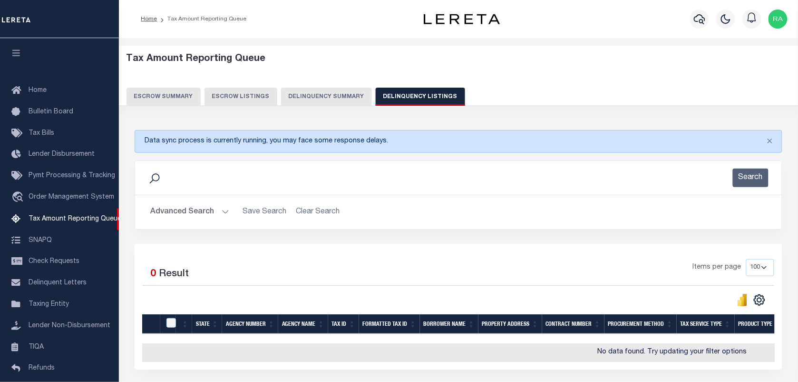
scroll to position [81, 0]
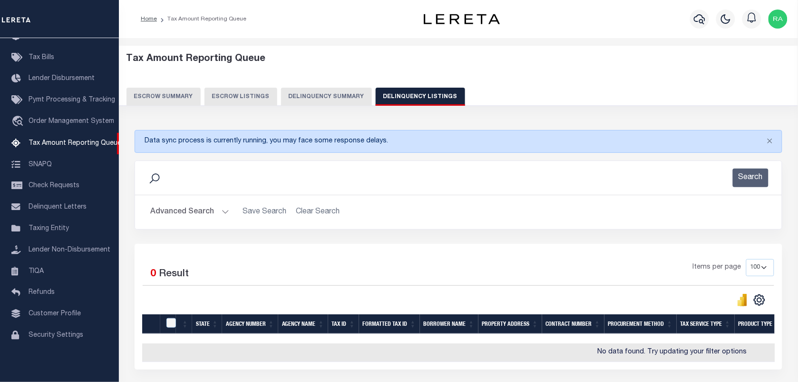
click at [221, 217] on button "Advanced Search" at bounding box center [189, 212] width 79 height 19
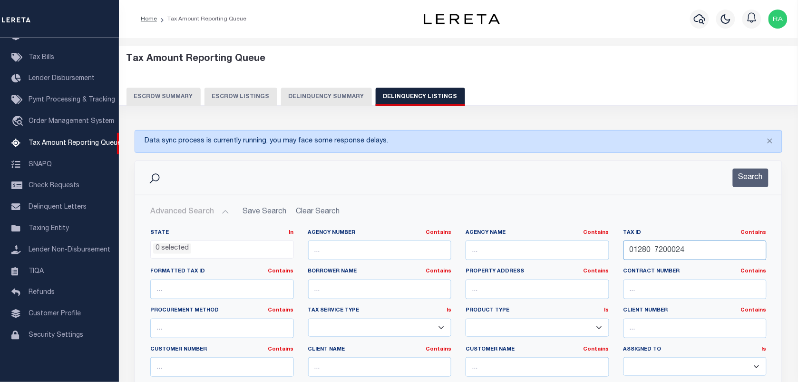
click at [653, 252] on input "01280 7200024" at bounding box center [696, 250] width 144 height 20
click at [653, 253] on input "01280 7200024" at bounding box center [696, 250] width 144 height 20
paste input "RP006390010140"
type input "RP006390010140"
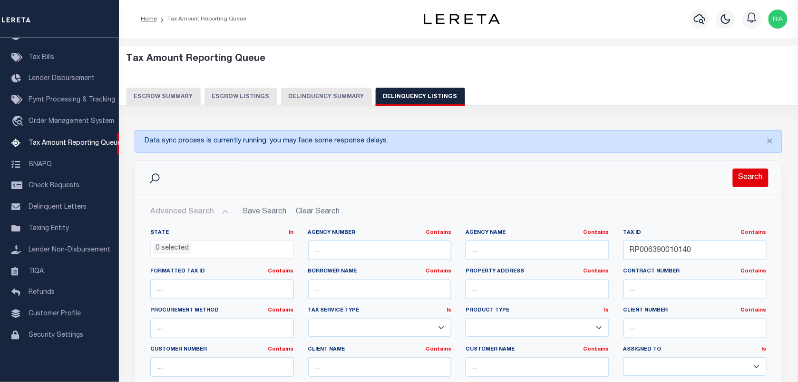
click at [742, 171] on button "Search" at bounding box center [751, 177] width 36 height 19
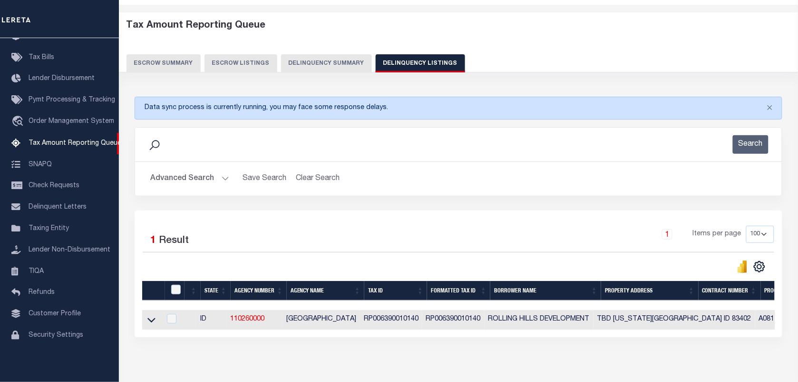
scroll to position [83, 0]
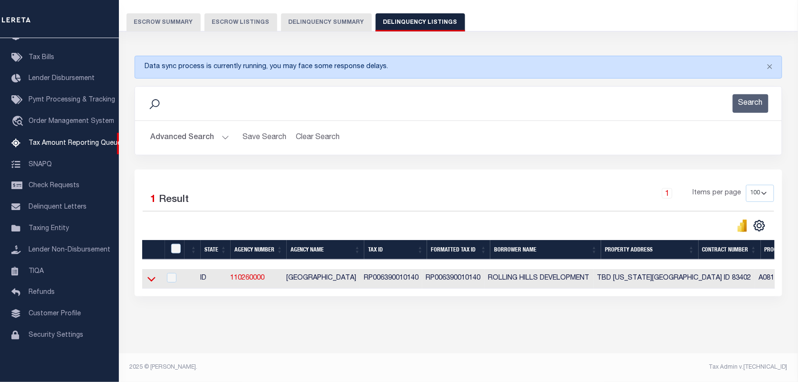
click at [153, 275] on icon at bounding box center [151, 279] width 8 height 10
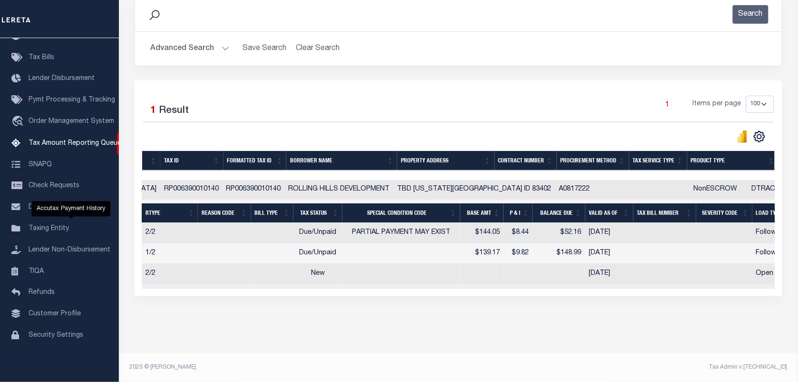
scroll to position [0, 0]
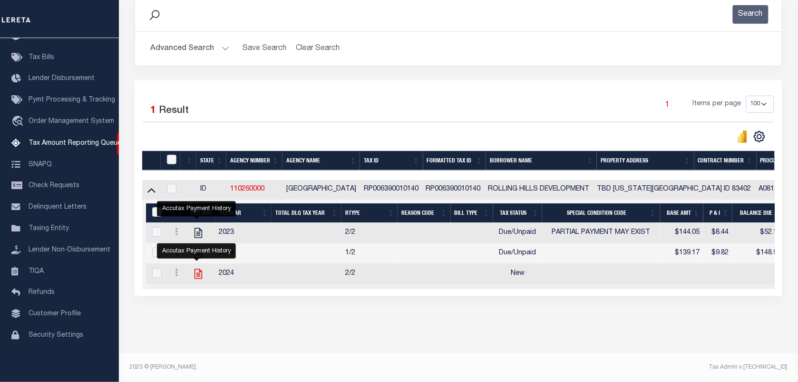
click at [196, 269] on icon "" at bounding box center [199, 274] width 8 height 10
checkbox input "true"
